Goal: Task Accomplishment & Management: Use online tool/utility

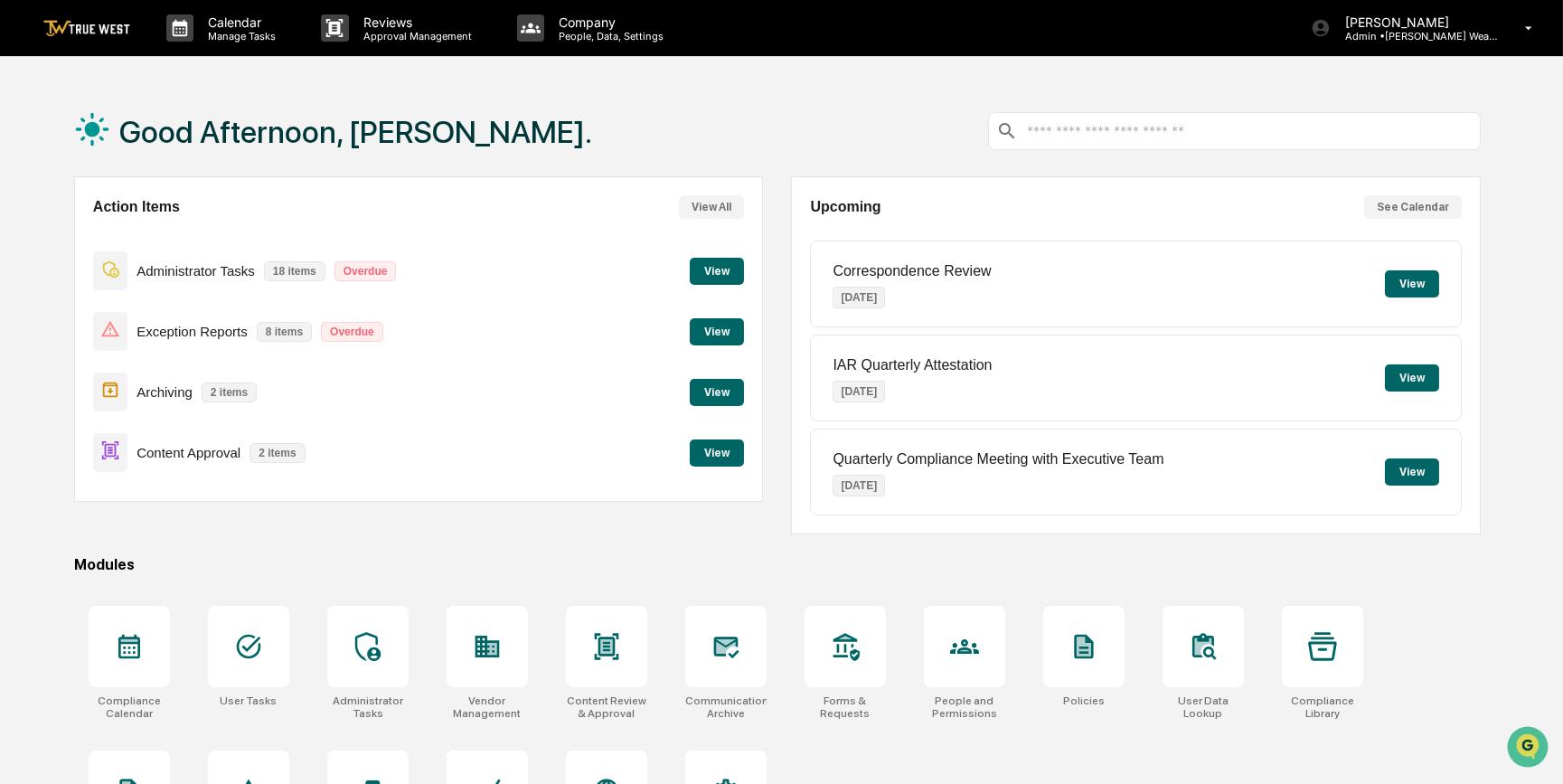
click at [714, 443] on button "View" at bounding box center [716, 453] width 55 height 27
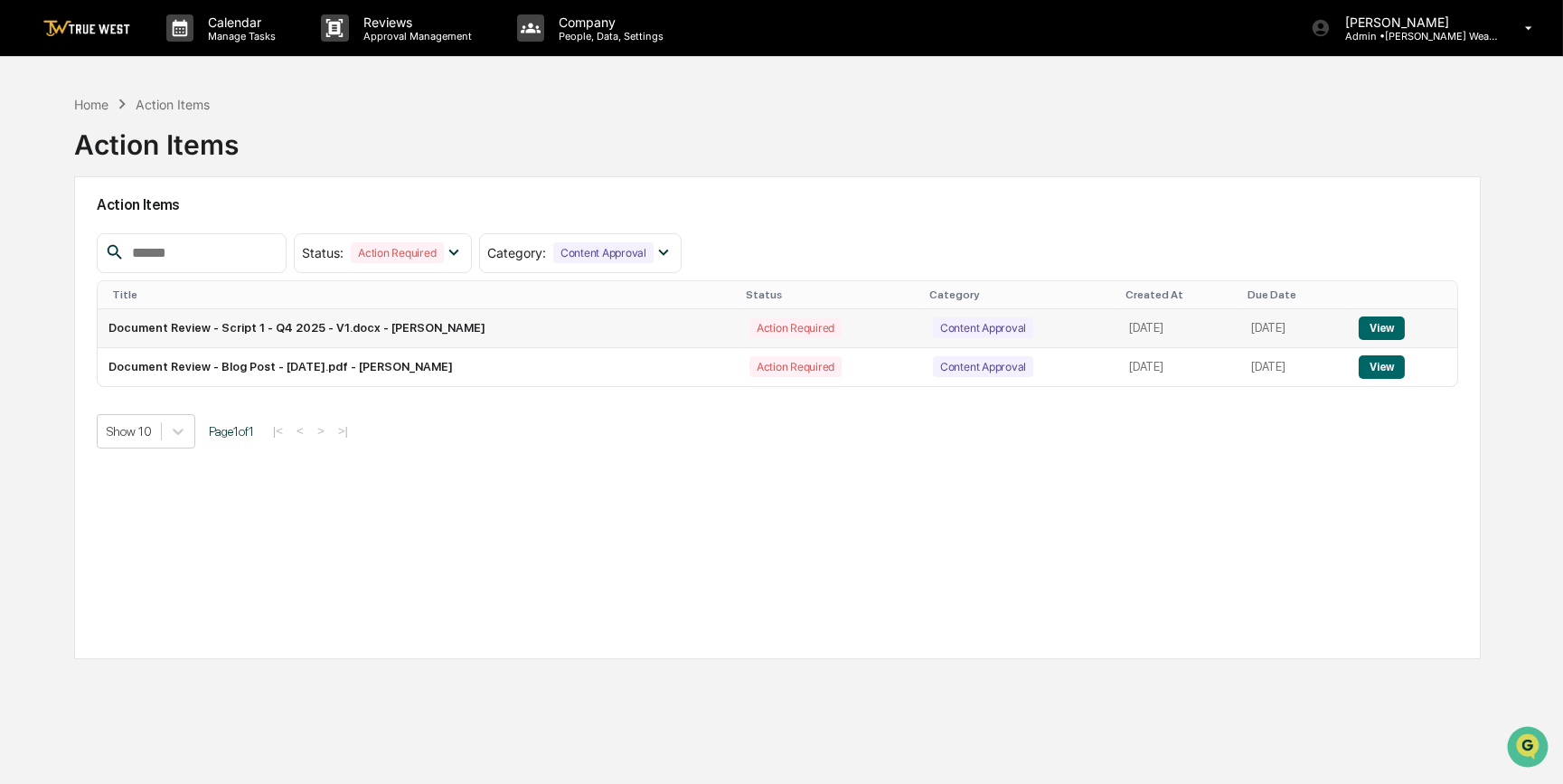
click at [1395, 330] on button "View" at bounding box center [1382, 327] width 46 height 24
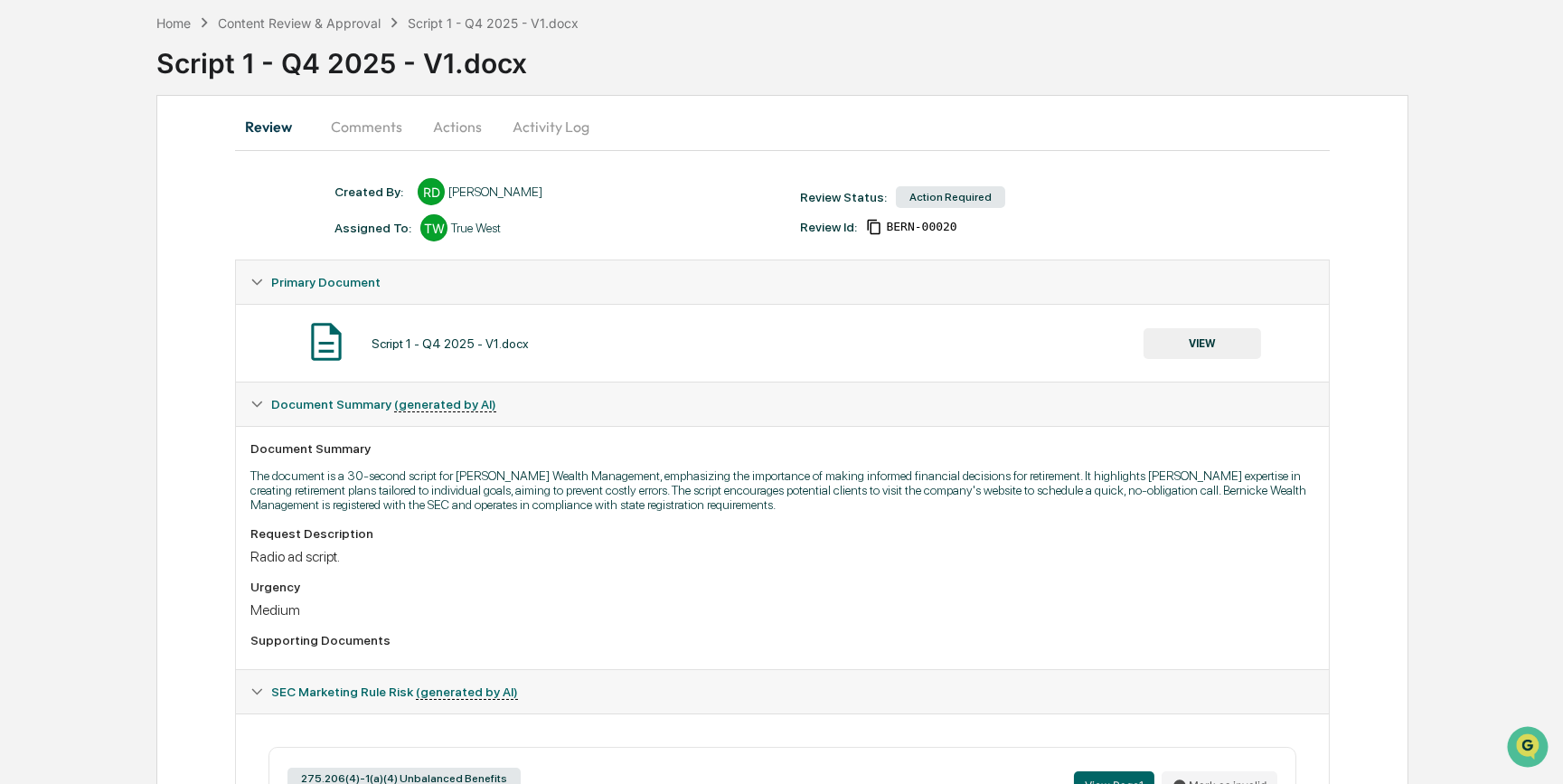
scroll to position [50, 0]
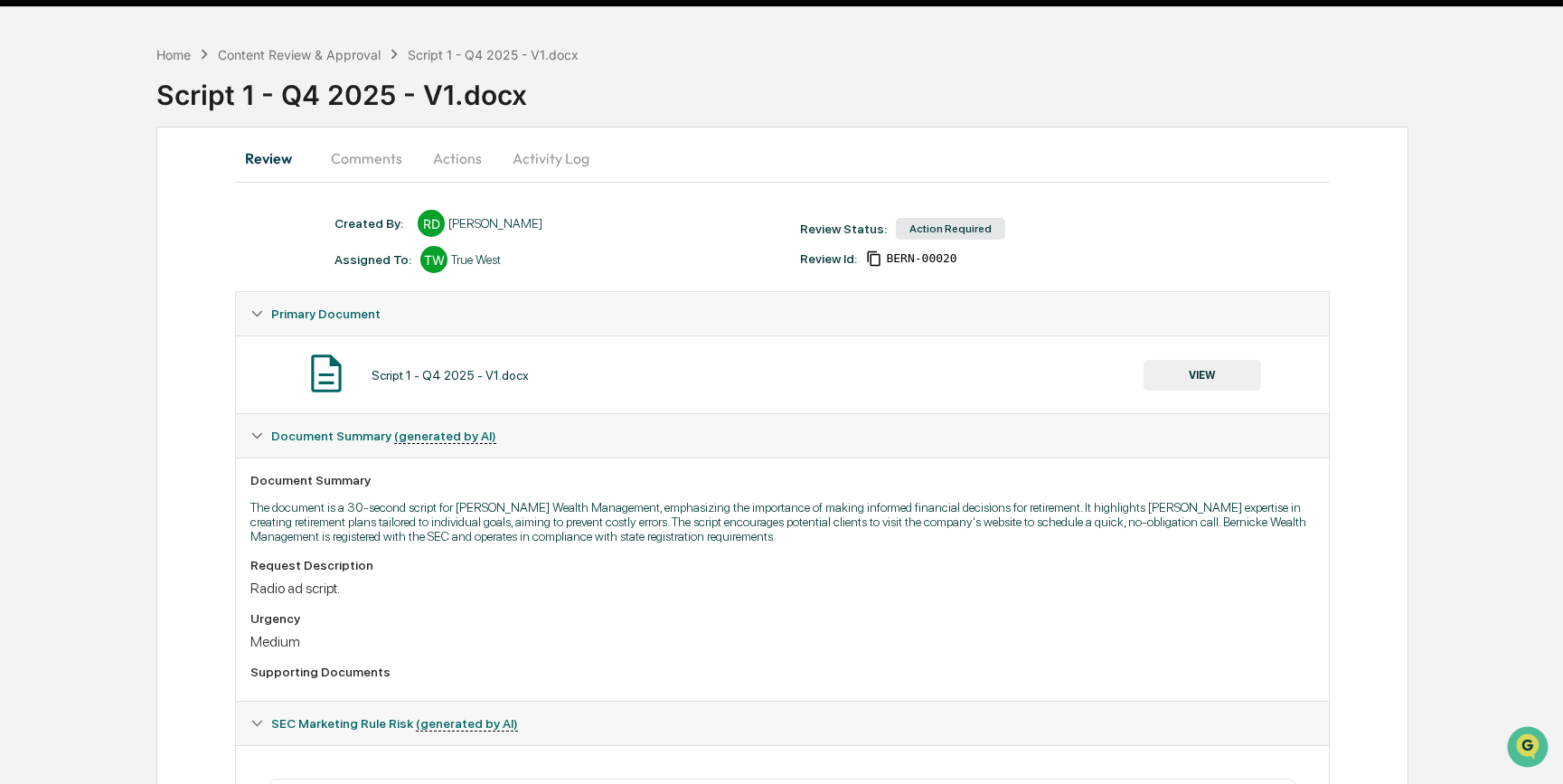
click at [461, 160] on button "Actions" at bounding box center [457, 158] width 81 height 43
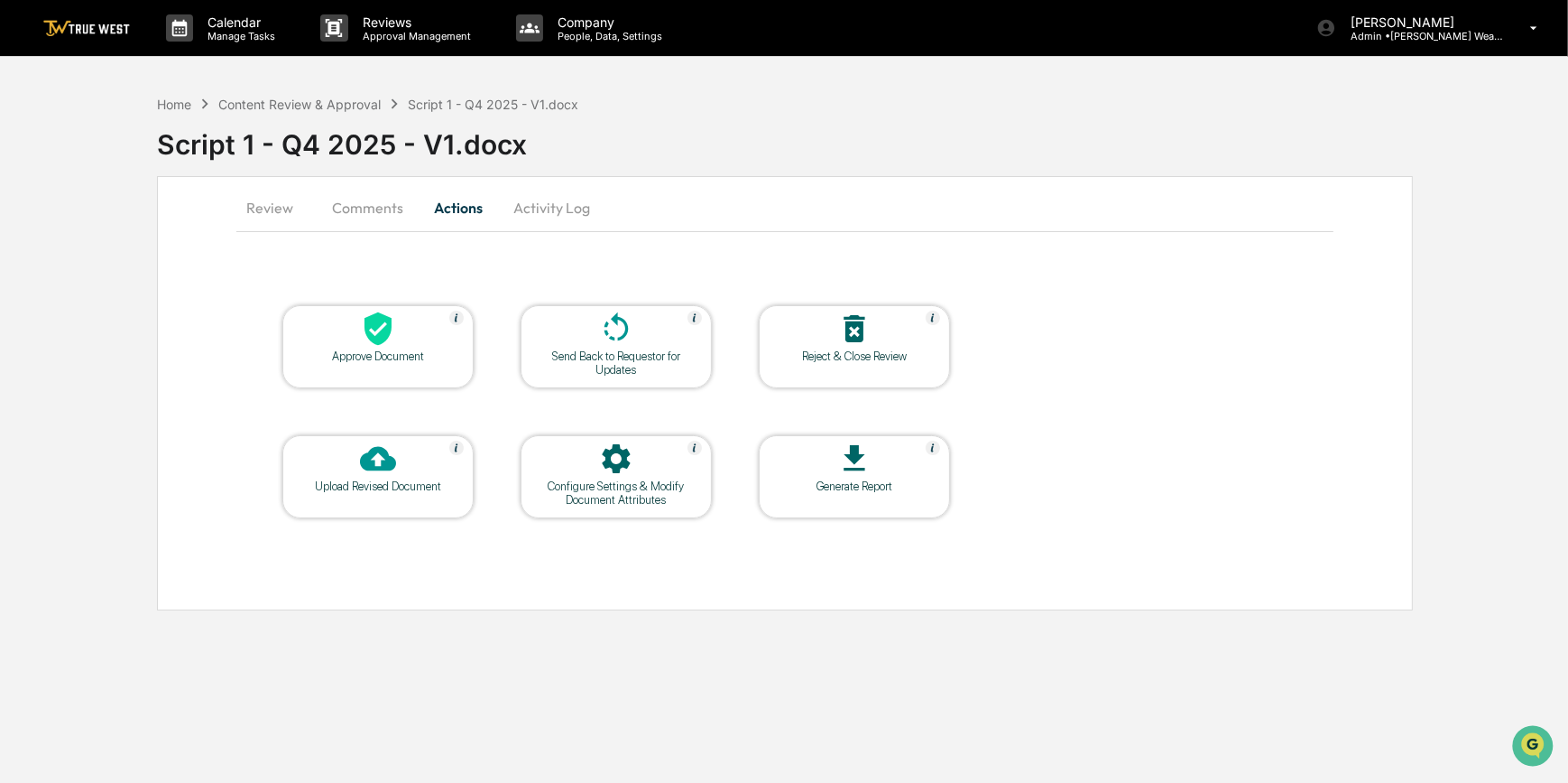
click at [423, 352] on div "Approve Document" at bounding box center [378, 356] width 162 height 13
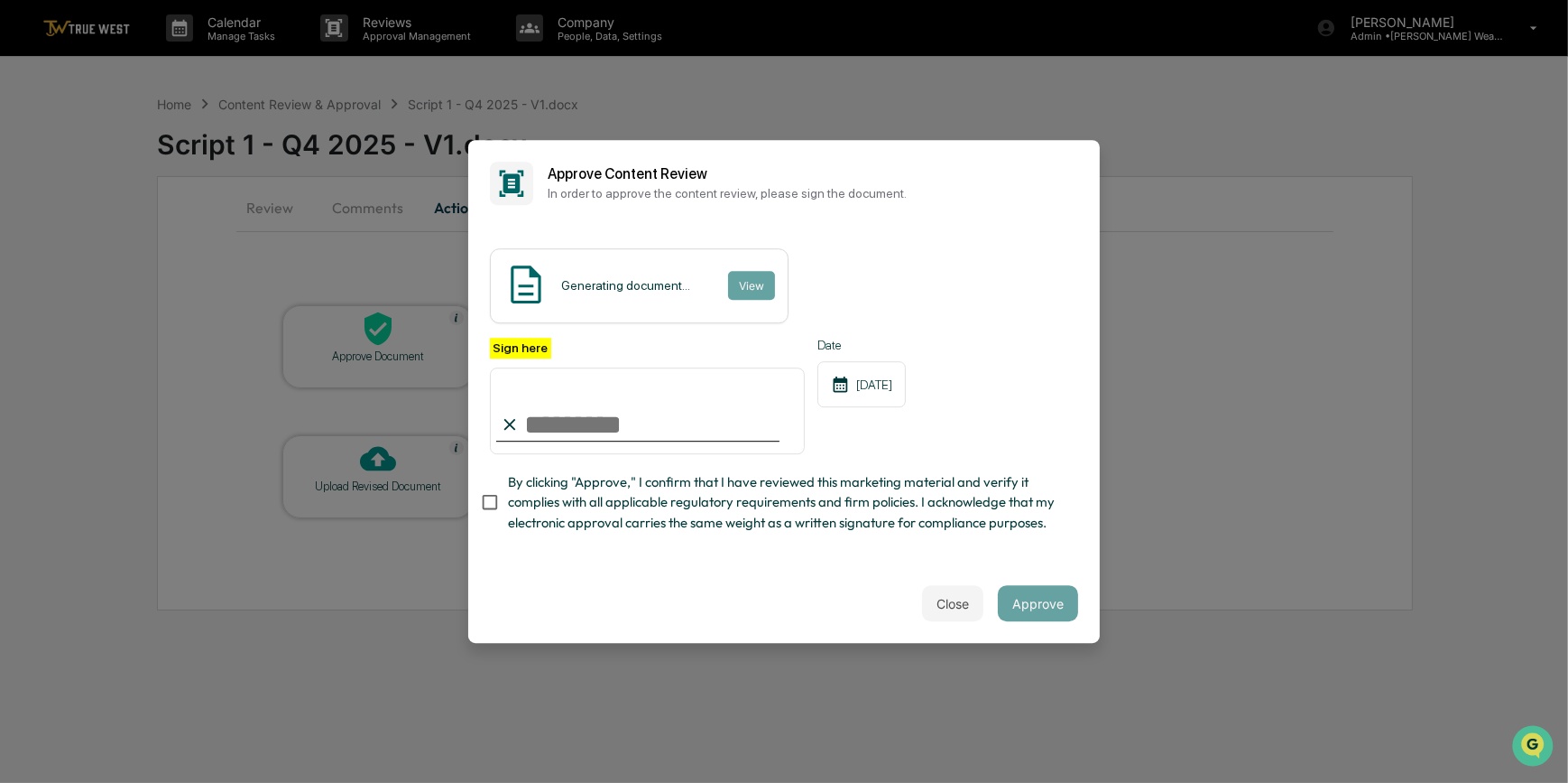
click at [618, 424] on input "Sign here" at bounding box center [647, 410] width 314 height 87
type input "*********"
click at [747, 283] on button "View" at bounding box center [750, 285] width 47 height 29
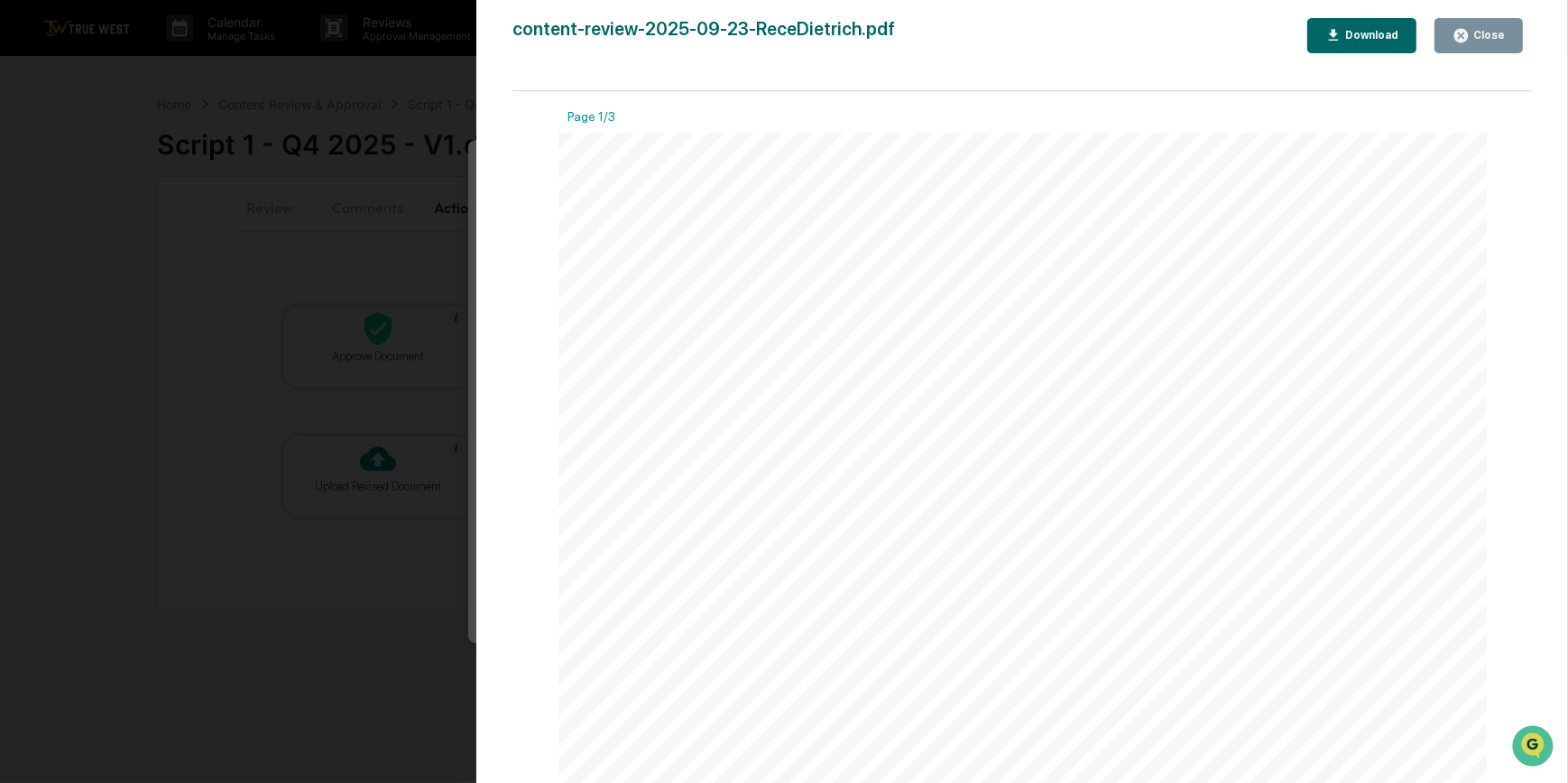
click at [433, 255] on div "Version History 09/24/2025, 07:21 PM Carliss Marshall content-review-2025-09-23…" at bounding box center [784, 391] width 1568 height 783
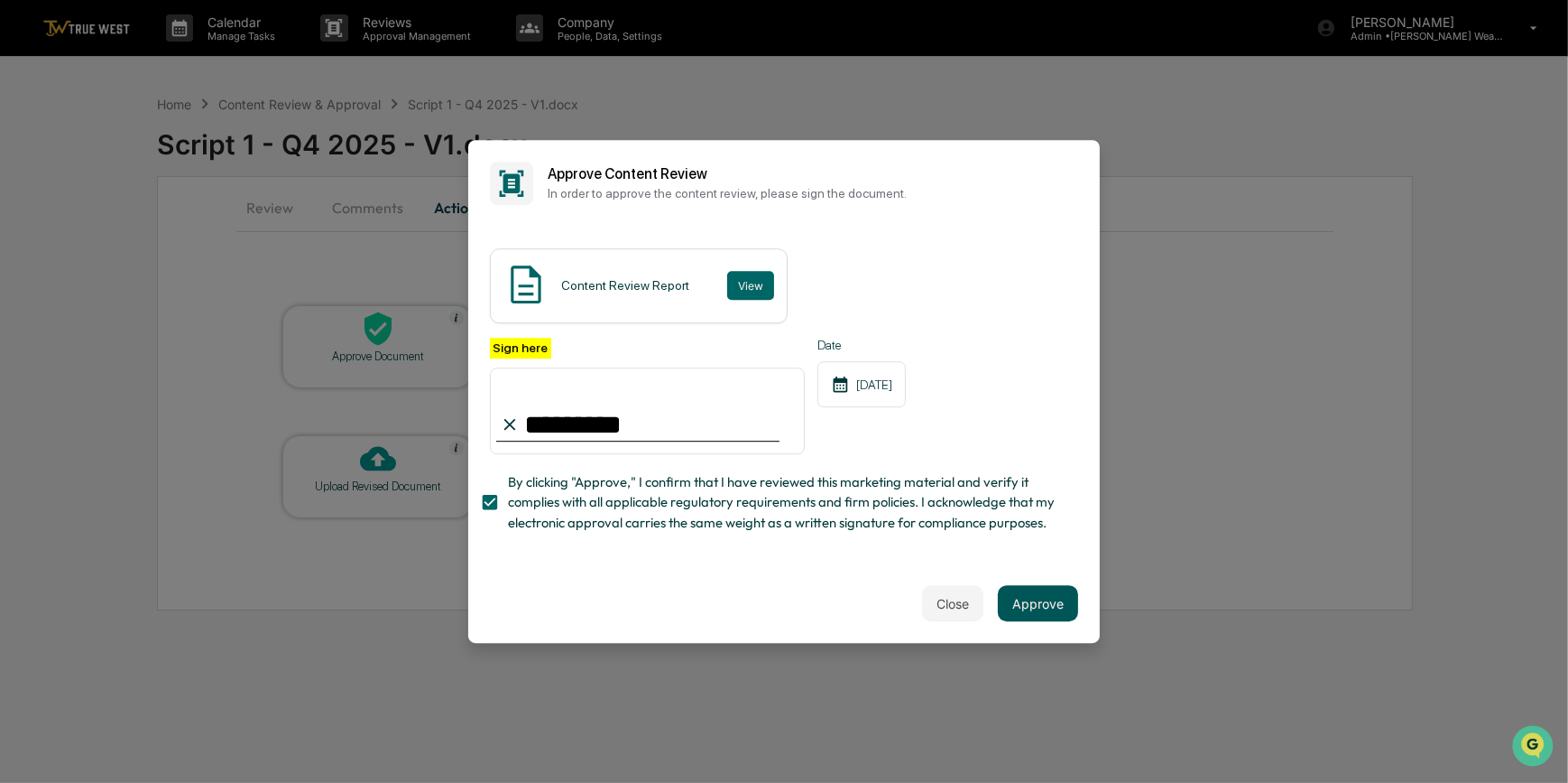
click at [1028, 605] on button "Approve" at bounding box center [1038, 603] width 80 height 36
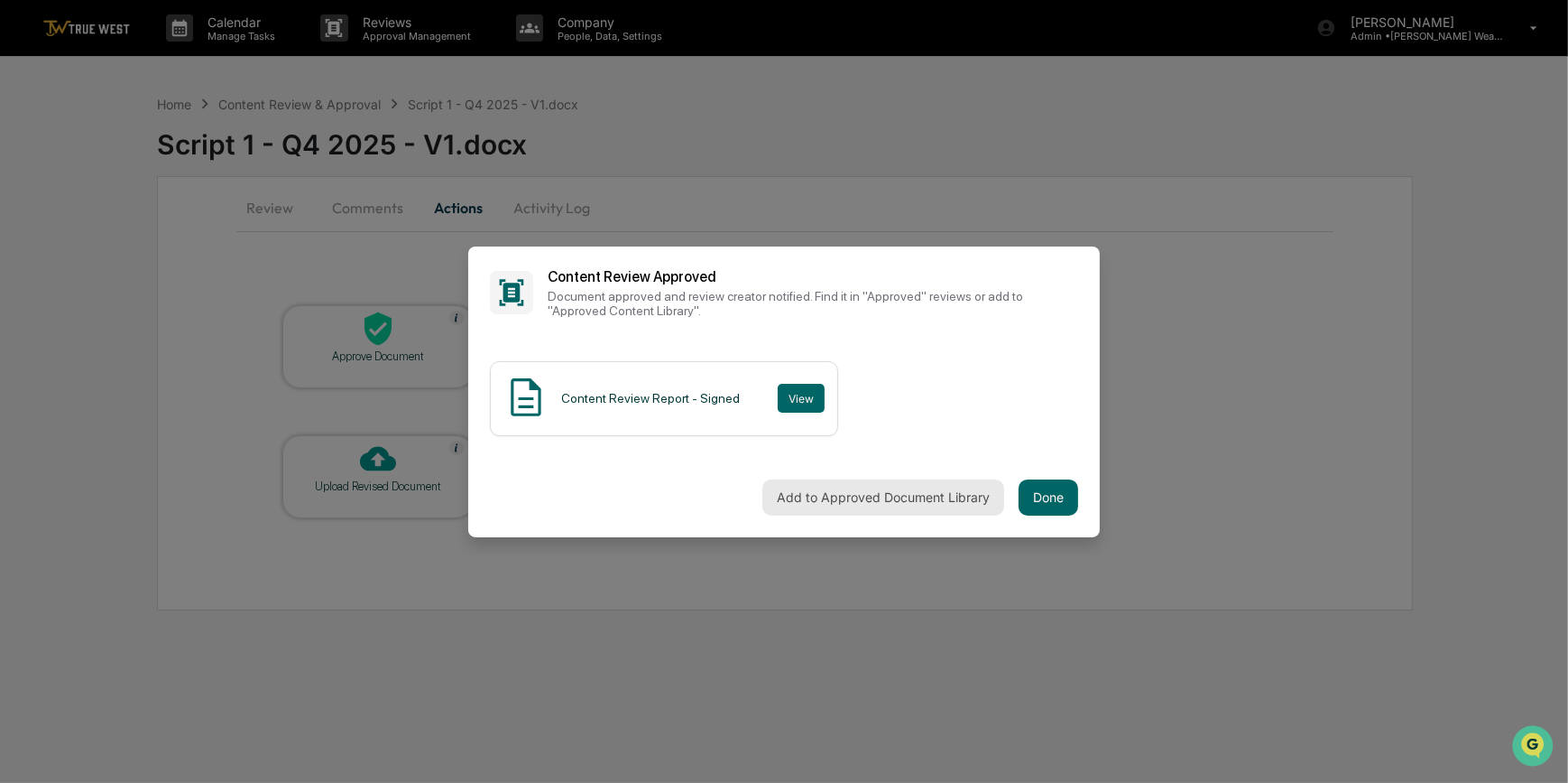
click at [902, 501] on button "Add to Approved Document Library" at bounding box center [883, 497] width 242 height 36
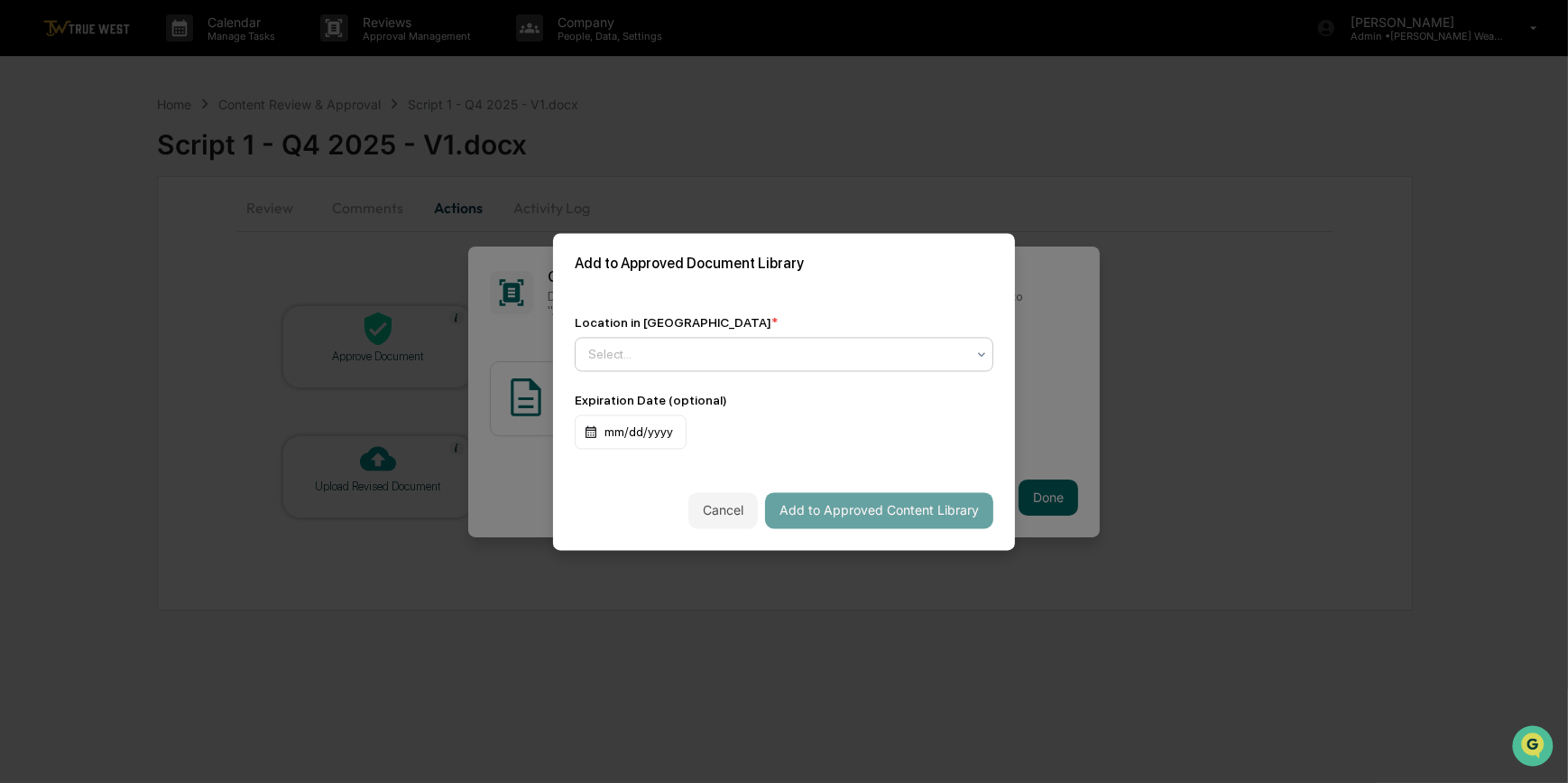
click at [640, 358] on div at bounding box center [777, 354] width 377 height 18
click at [651, 396] on div "Approved Content Library" at bounding box center [784, 398] width 417 height 36
click at [891, 511] on button "Add to Approved Content Library" at bounding box center [879, 511] width 228 height 36
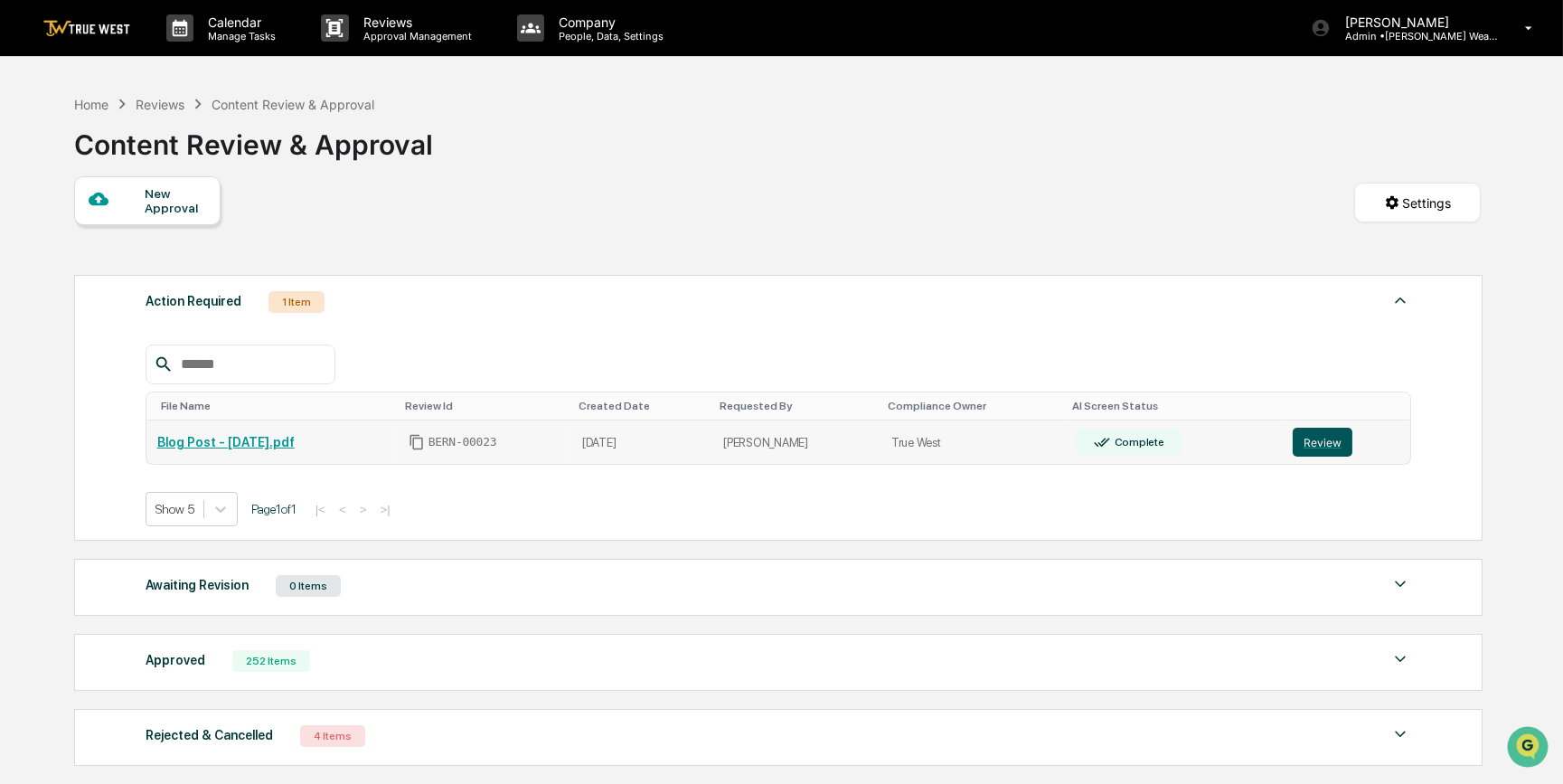
click at [1310, 444] on button "Review" at bounding box center [1323, 442] width 59 height 29
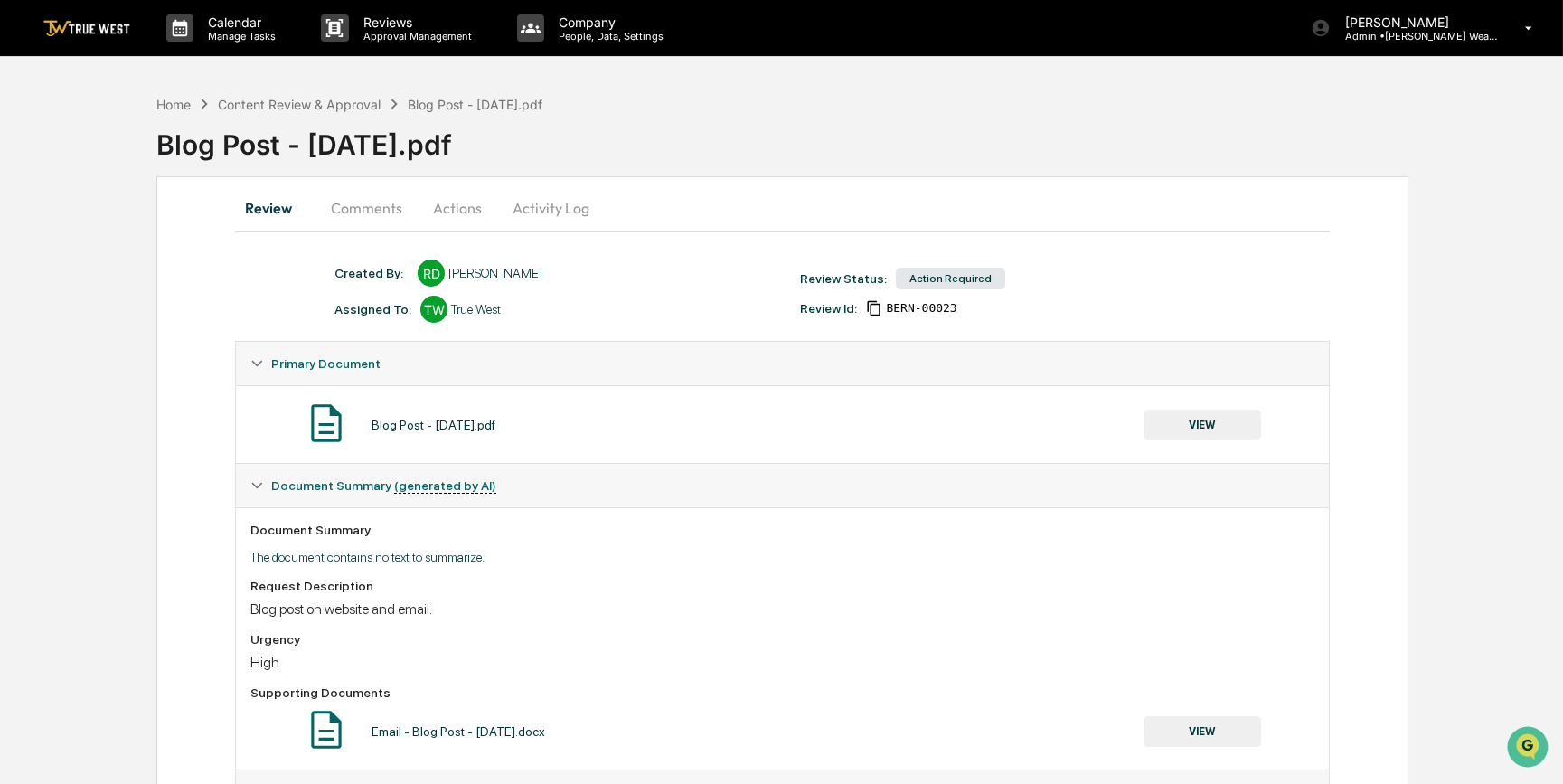
click at [1183, 420] on button "VIEW" at bounding box center [1202, 425] width 118 height 31
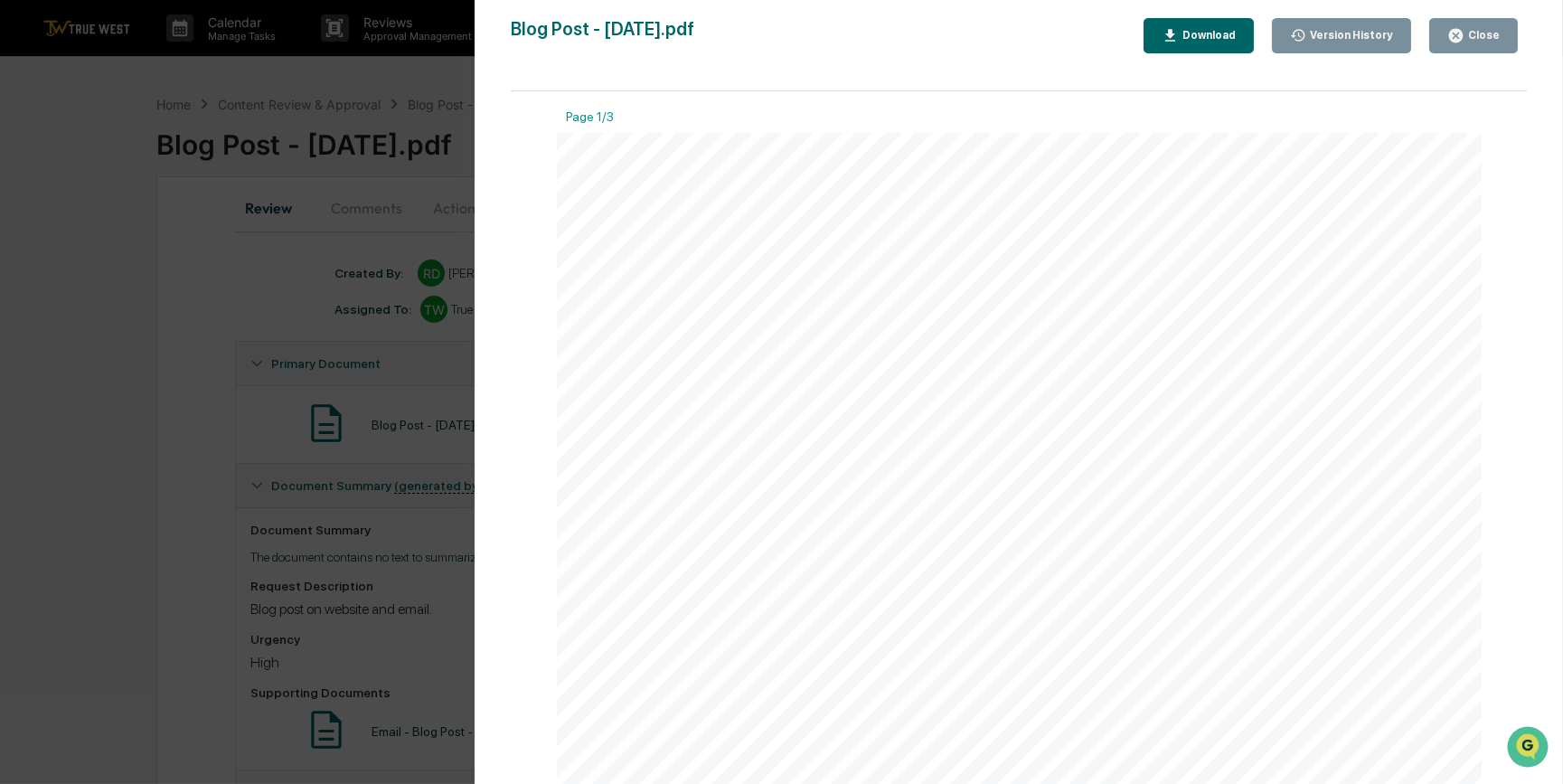
click at [1200, 40] on div "Download" at bounding box center [1207, 34] width 57 height 12
click at [244, 313] on div "Version History [DATE] 03:38 PM [PERSON_NAME] Blog Post - [DATE].pdf Close Vers…" at bounding box center [782, 392] width 1563 height 784
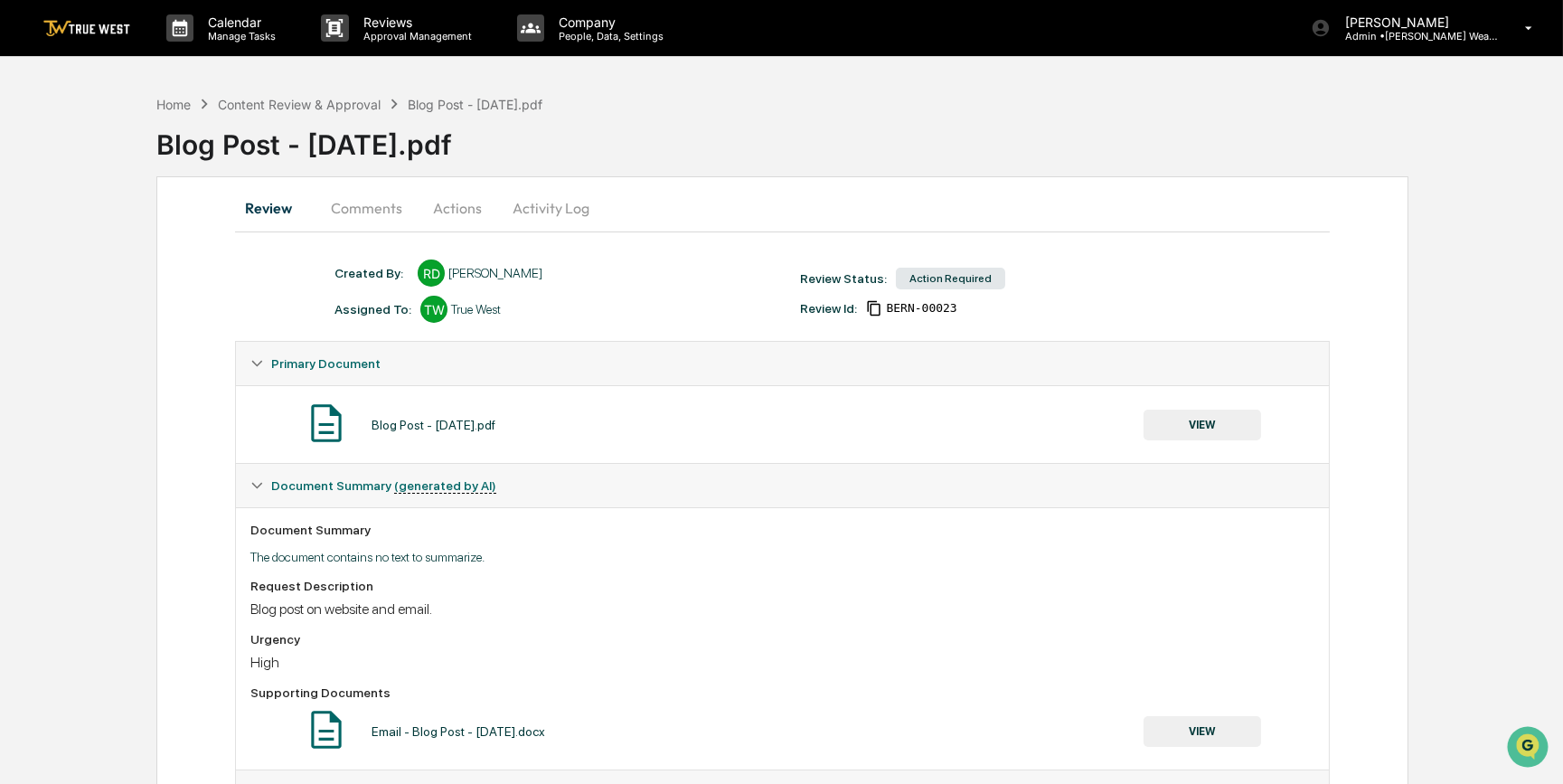
click at [467, 213] on button "Actions" at bounding box center [457, 207] width 81 height 43
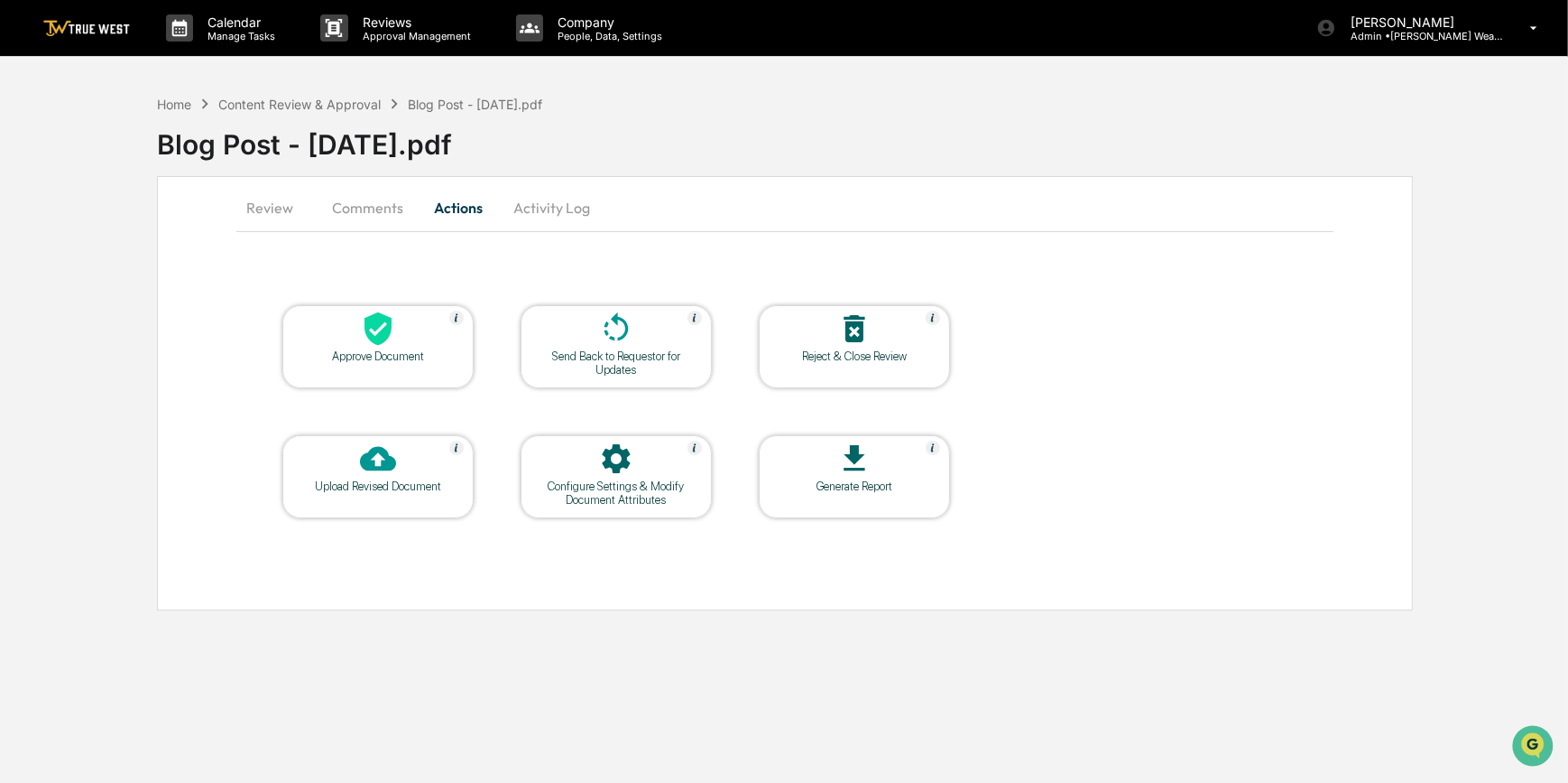
click at [396, 331] on div at bounding box center [377, 330] width 181 height 39
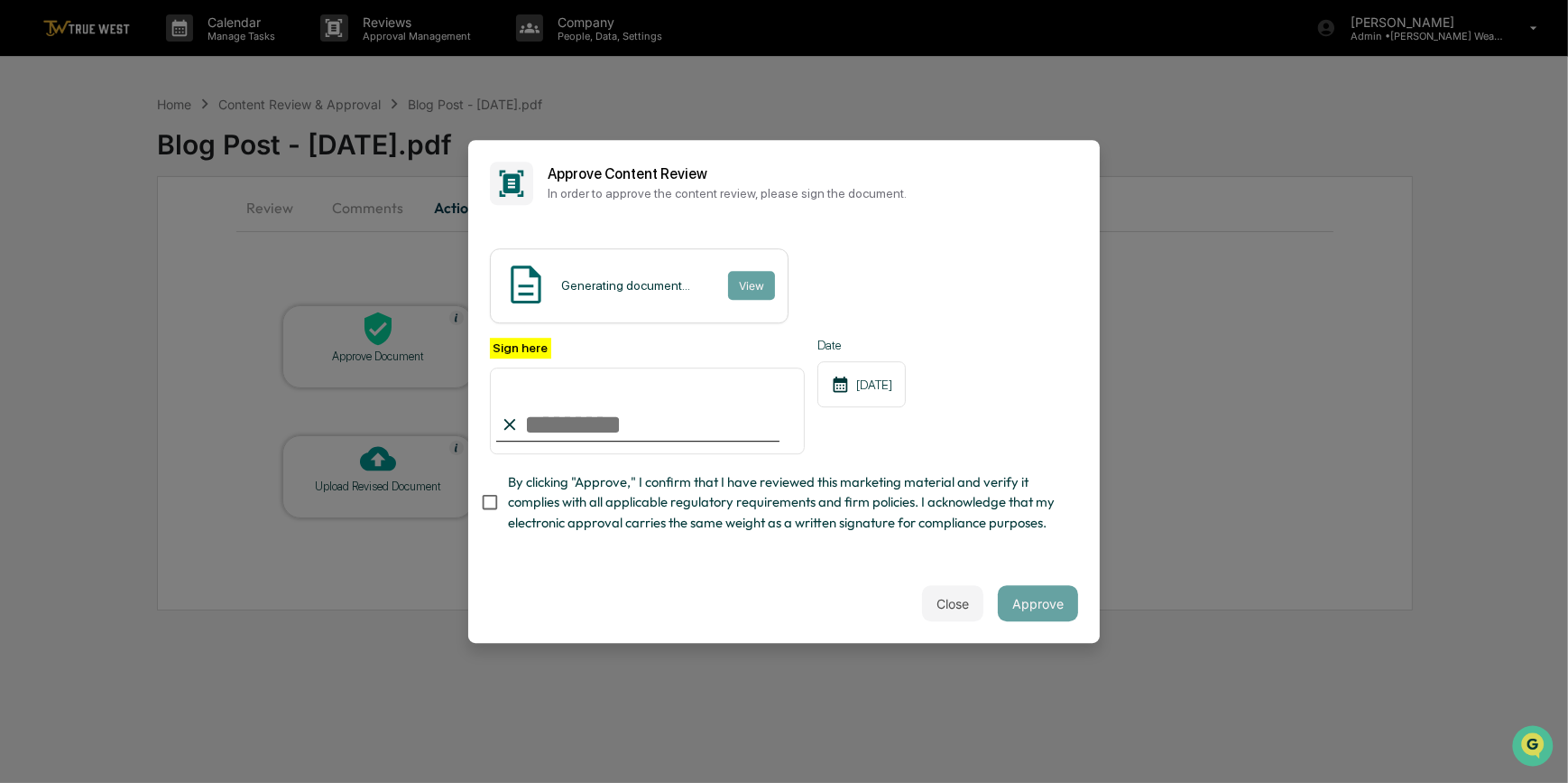
drag, startPoint x: 540, startPoint y: 417, endPoint x: 545, endPoint y: 427, distance: 11.2
click at [540, 417] on input "Sign here" at bounding box center [647, 410] width 314 height 87
type input "*********"
click at [745, 277] on button "View" at bounding box center [750, 285] width 47 height 29
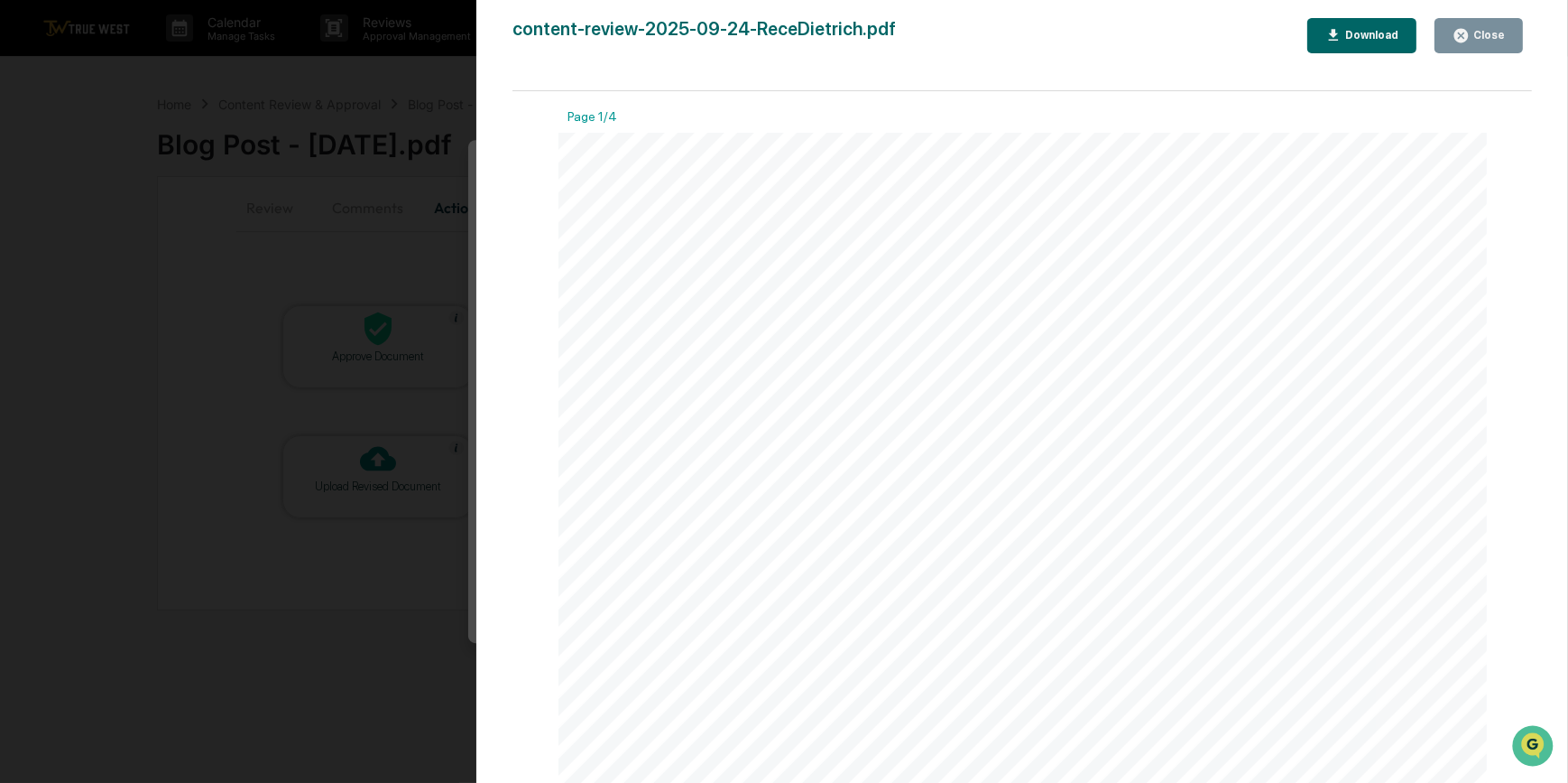
click at [399, 241] on div "Version History [DATE] 07:27 PM [PERSON_NAME] content-review-2025-09-24-ReceDie…" at bounding box center [784, 391] width 1568 height 783
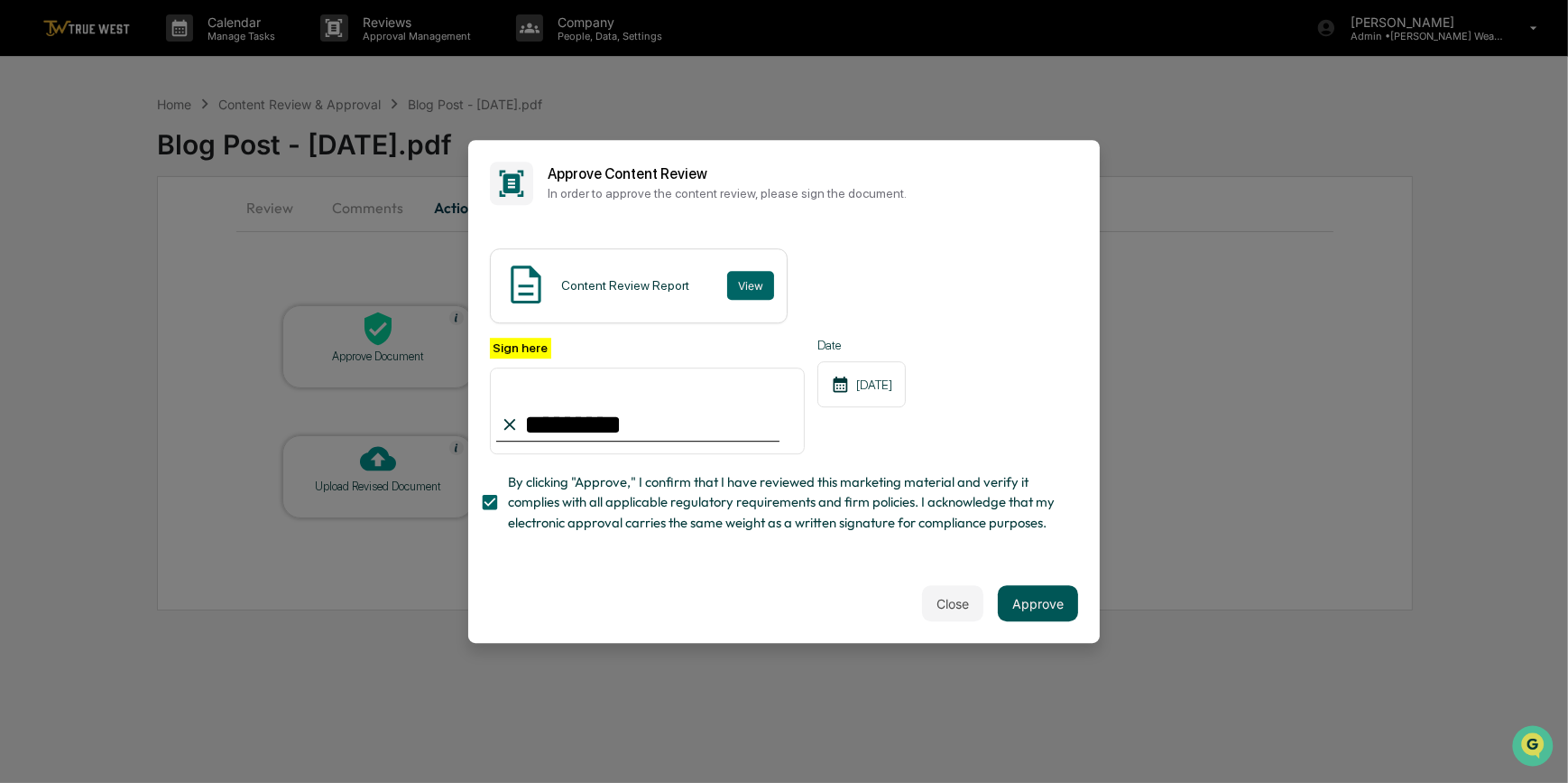
click at [1049, 605] on button "Approve" at bounding box center [1038, 603] width 80 height 36
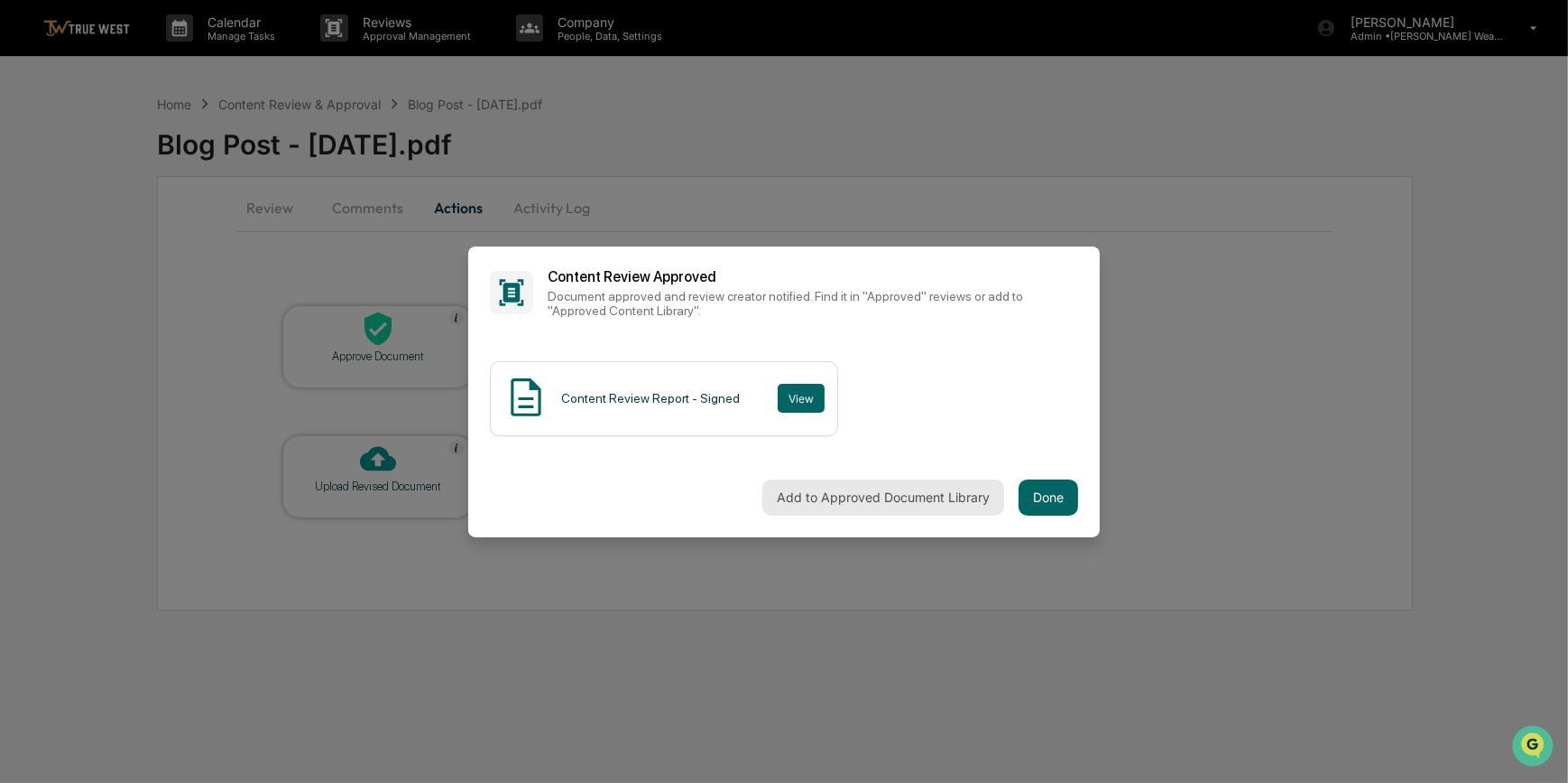
click at [814, 499] on button "Add to Approved Document Library" at bounding box center [883, 497] width 242 height 36
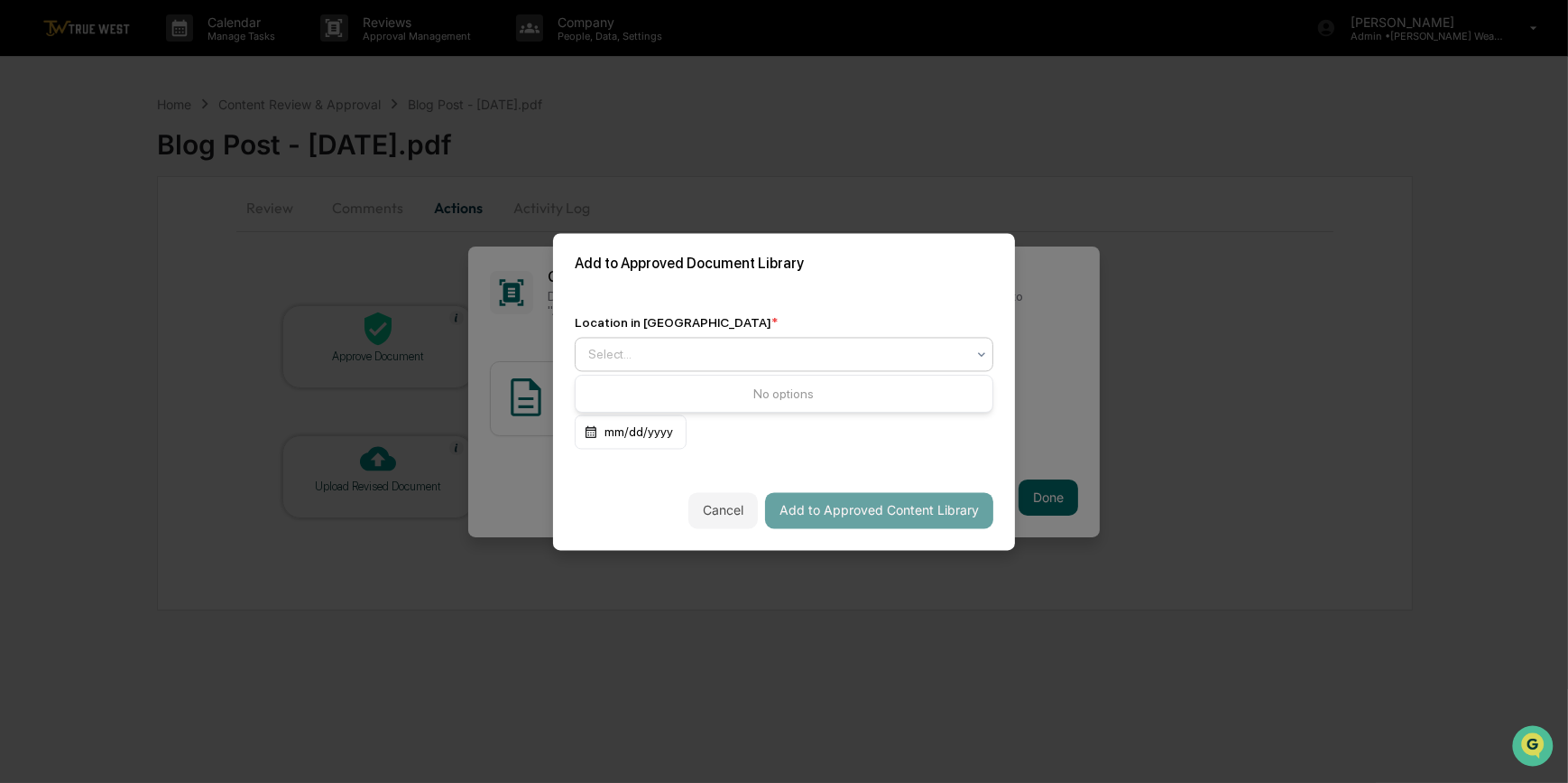
click at [620, 346] on div at bounding box center [777, 354] width 377 height 18
click at [648, 406] on div "Approved Content Library" at bounding box center [784, 398] width 417 height 36
click at [862, 515] on button "Add to Approved Content Library" at bounding box center [879, 511] width 228 height 36
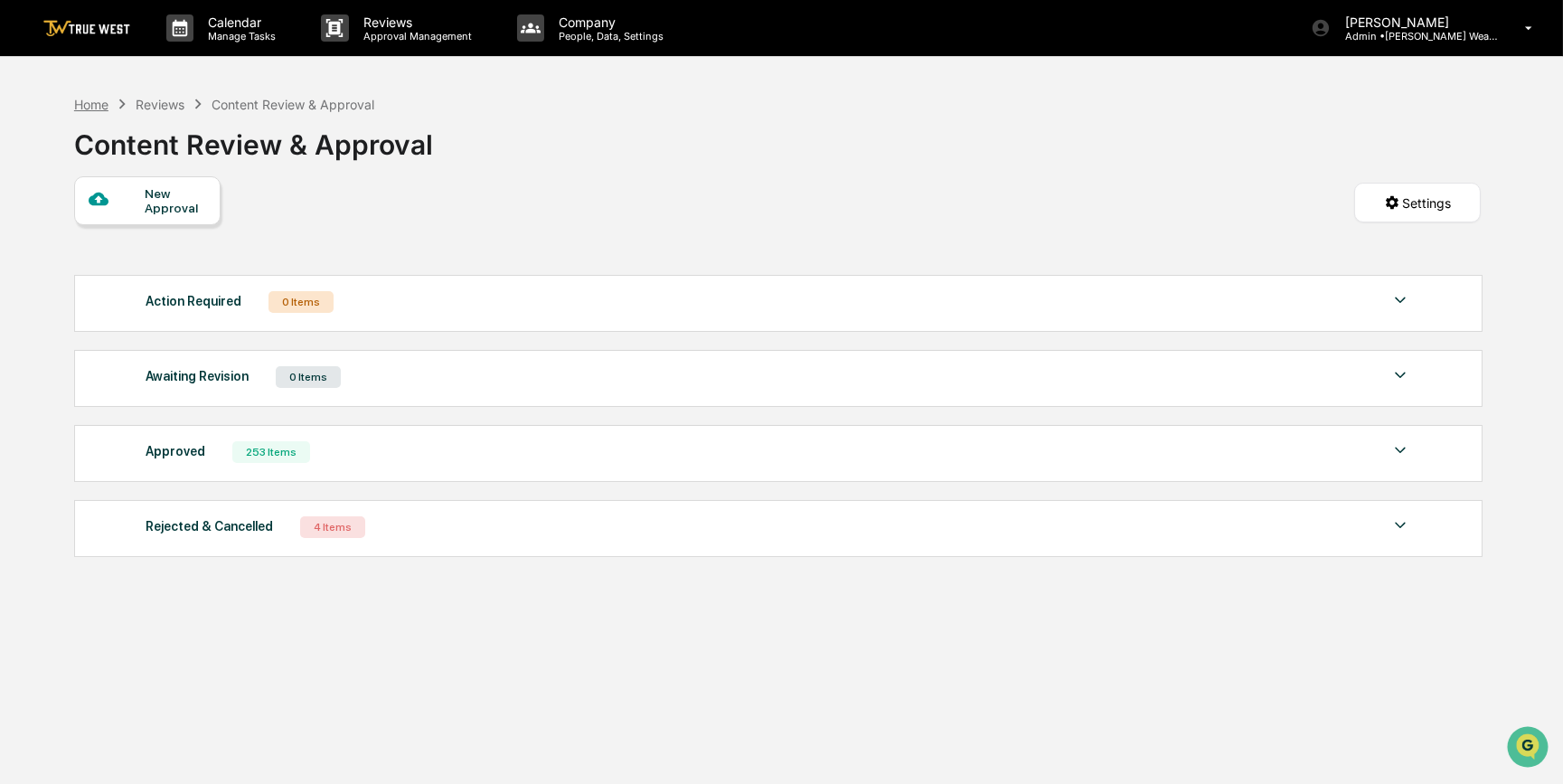
click at [96, 105] on div "Home" at bounding box center [91, 104] width 34 height 15
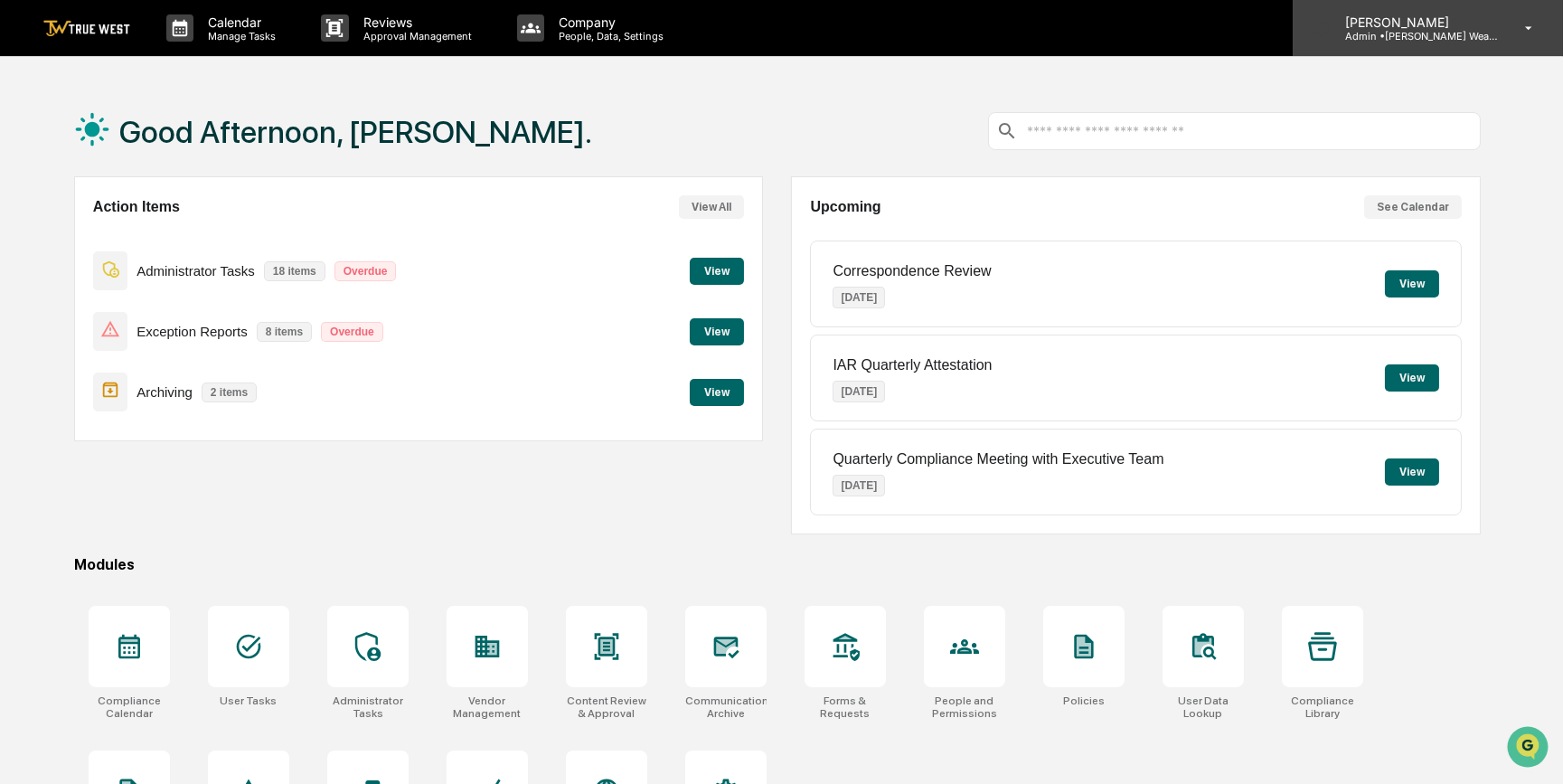
click at [1434, 21] on p "[PERSON_NAME]" at bounding box center [1416, 22] width 169 height 15
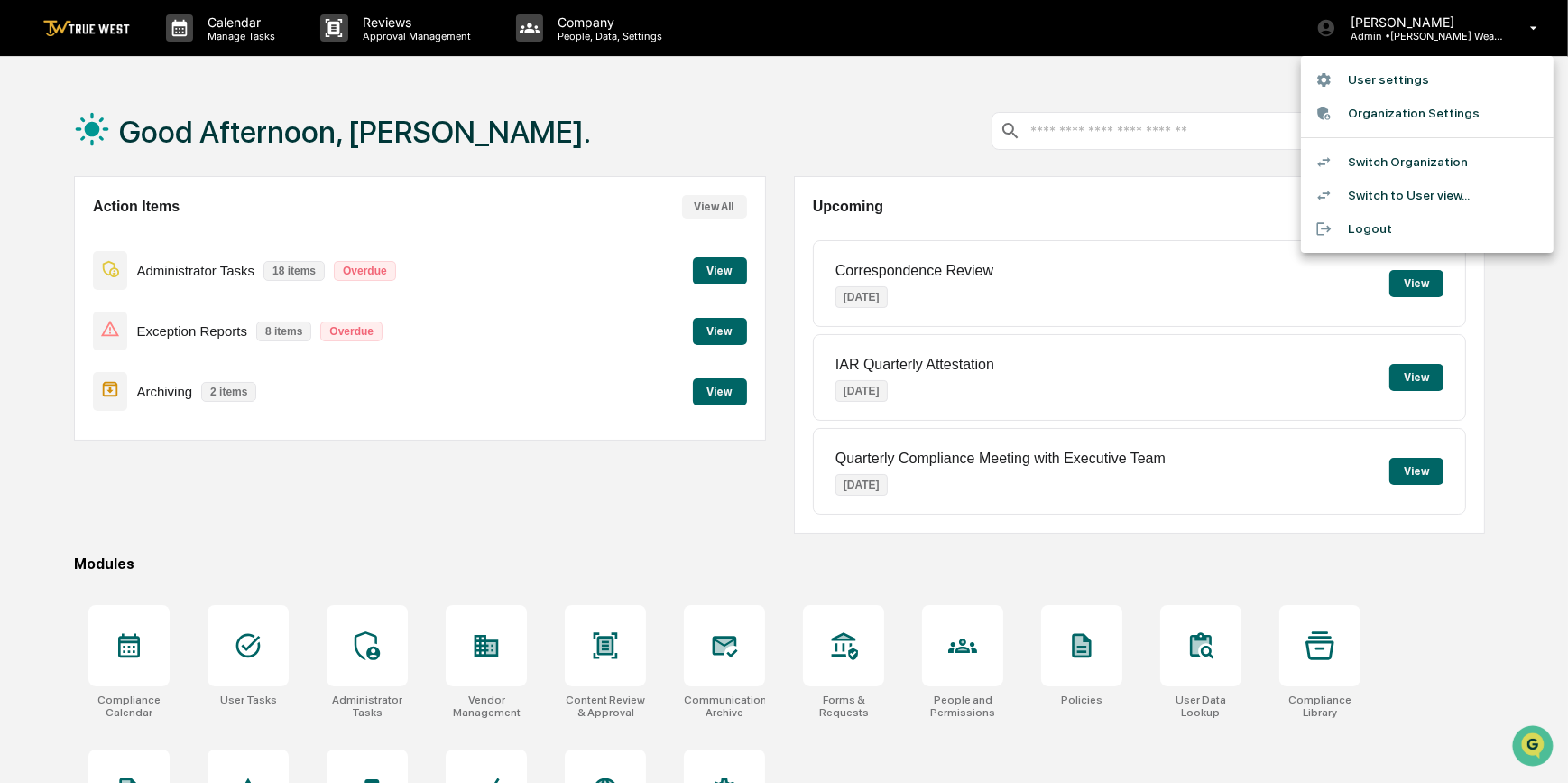
click at [1348, 158] on li "Switch Organization" at bounding box center [1427, 162] width 252 height 33
